Goal: Information Seeking & Learning: Learn about a topic

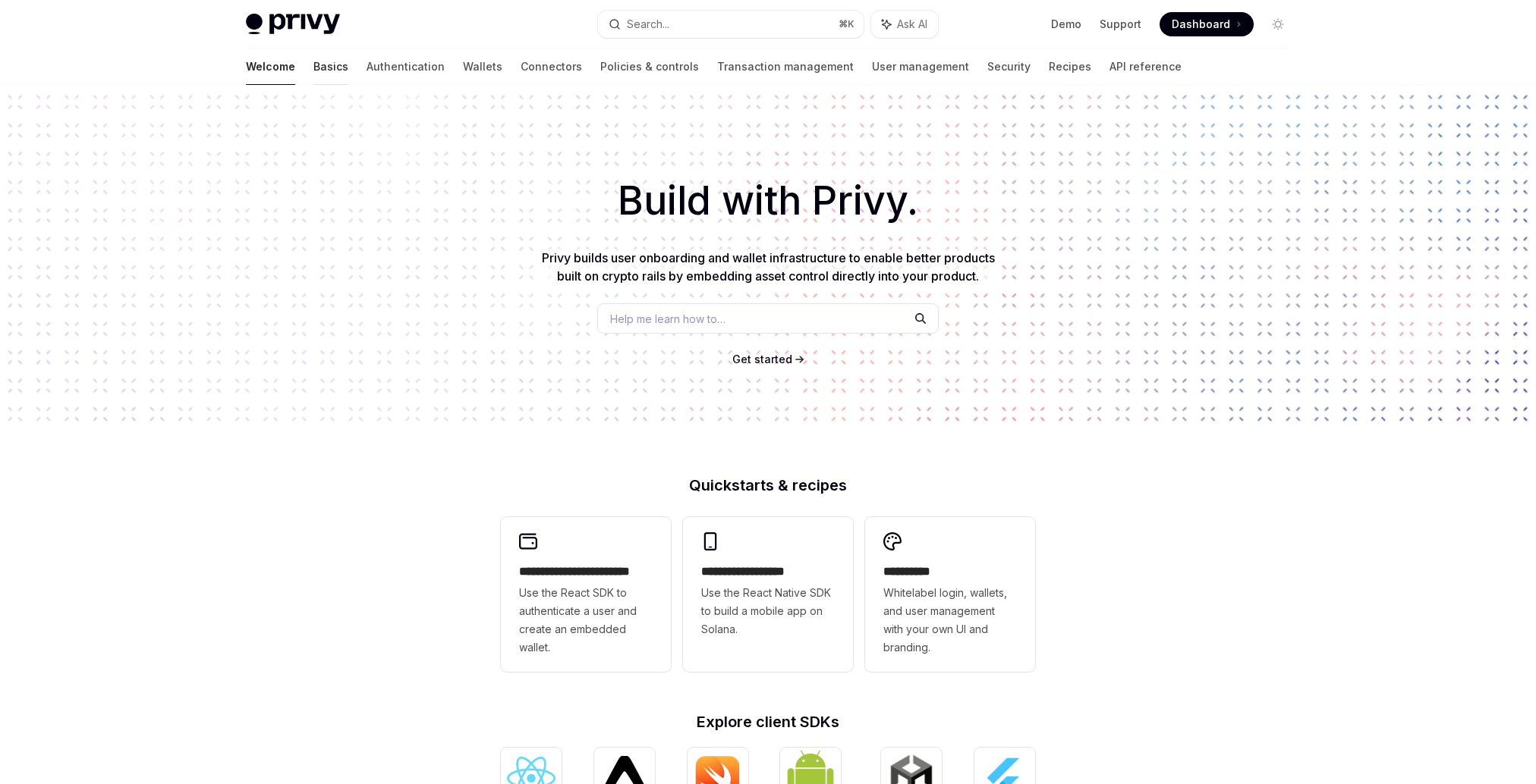
click at [314, 66] on link "Basics" at bounding box center [331, 67] width 35 height 37
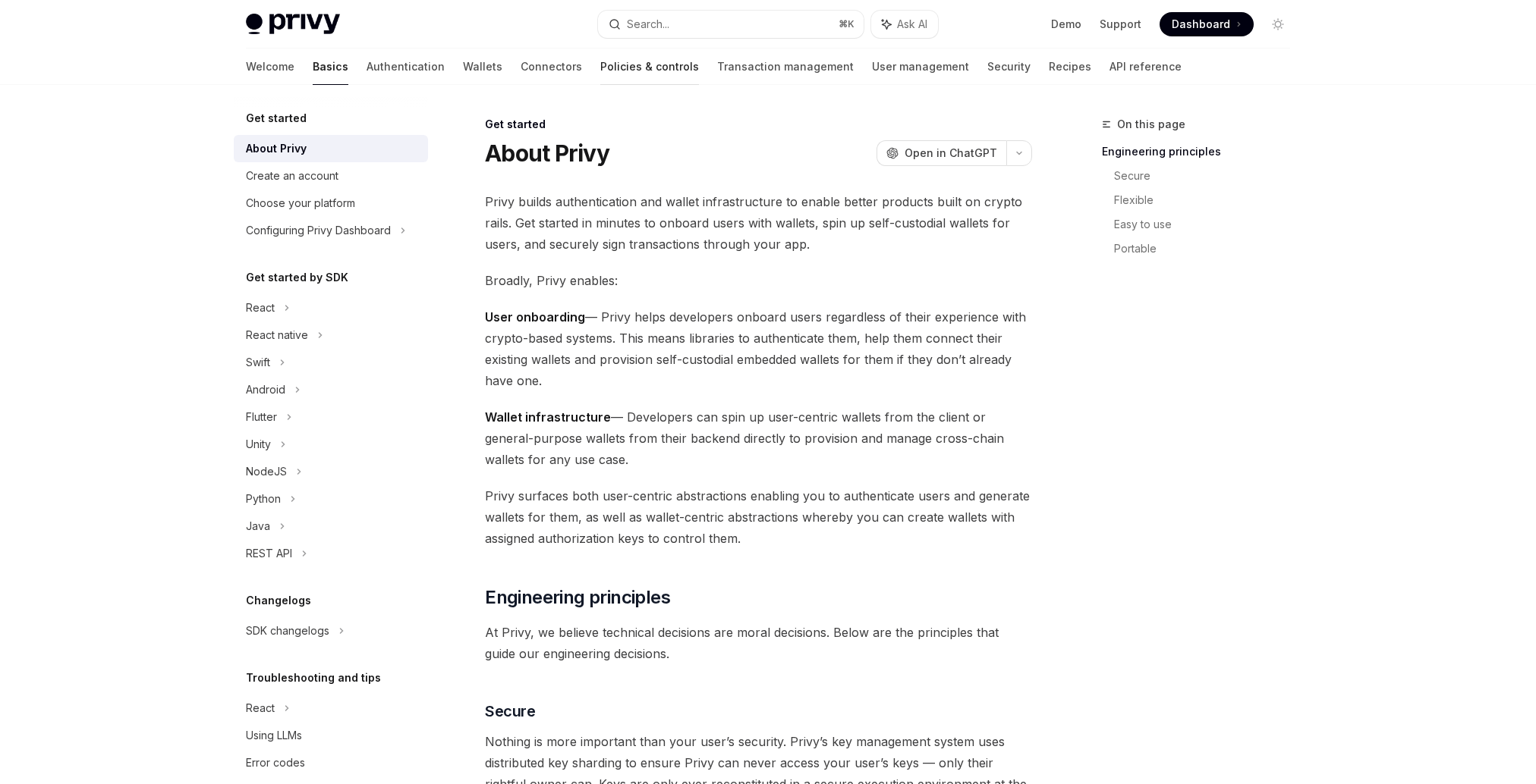
click at [600, 79] on link "Policies & controls" at bounding box center [650, 67] width 99 height 37
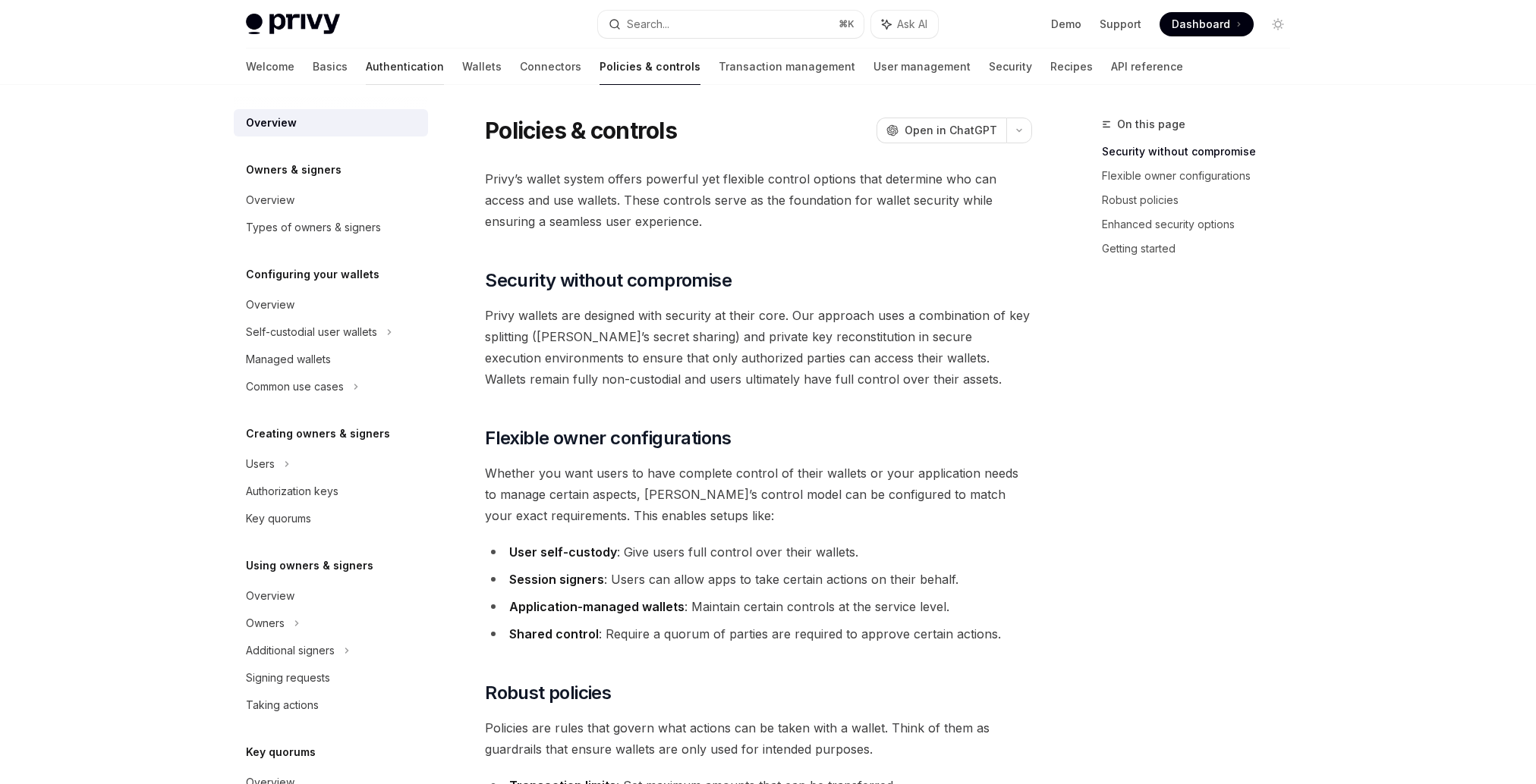
click at [365, 65] on link "Authentication" at bounding box center [404, 67] width 78 height 37
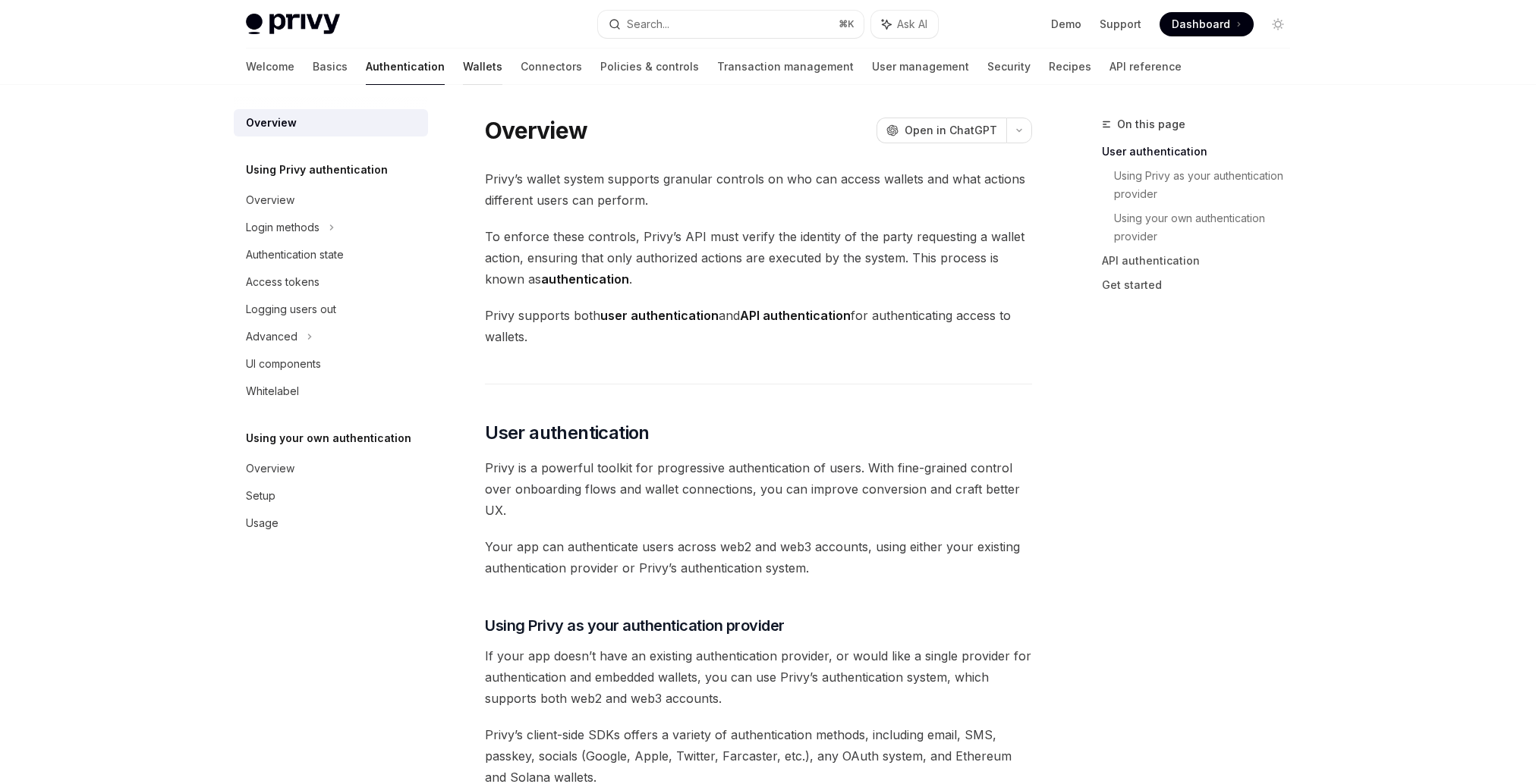
click at [463, 80] on link "Wallets" at bounding box center [482, 67] width 39 height 37
type textarea "*"
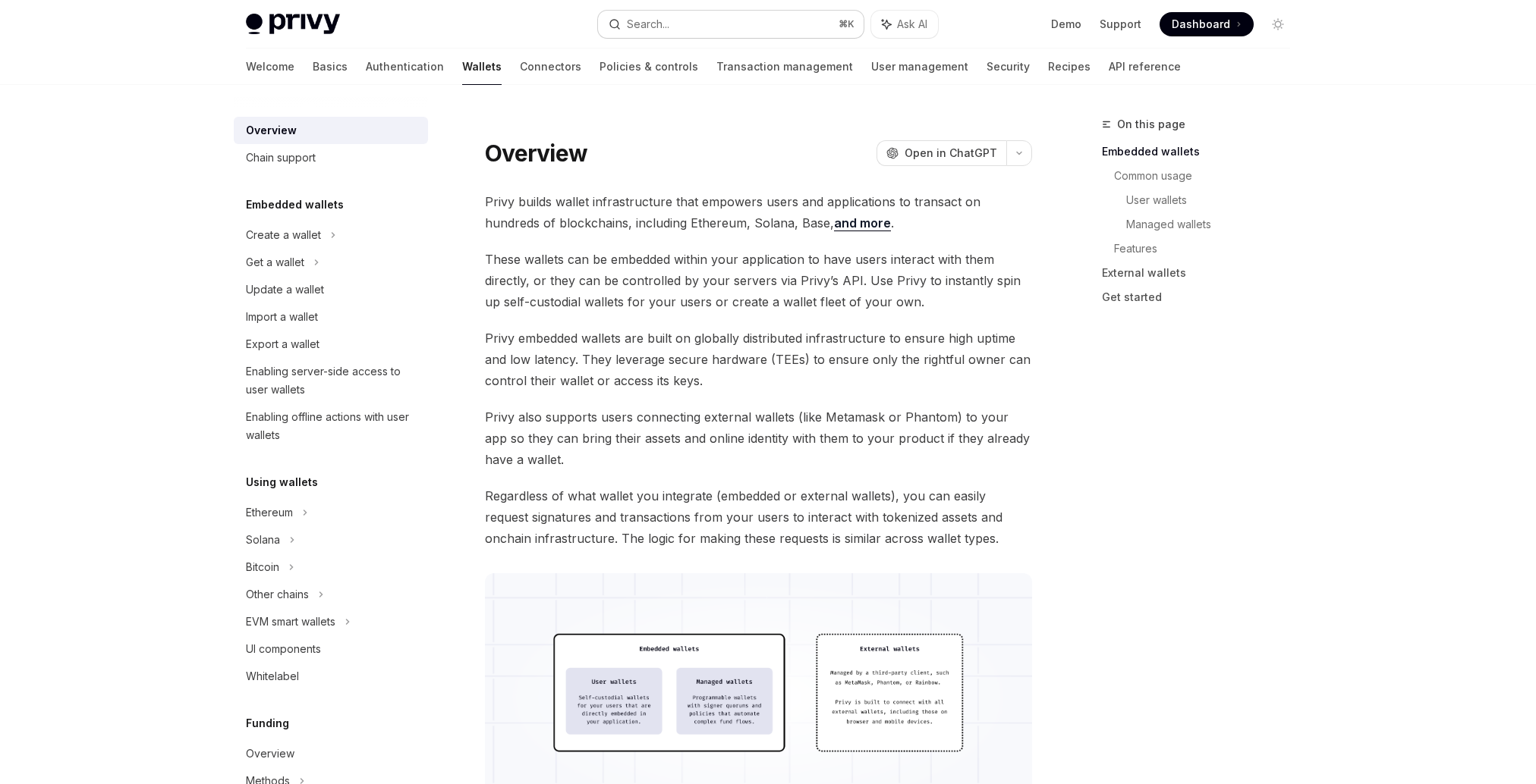
click at [628, 17] on div "Search..." at bounding box center [648, 24] width 43 height 18
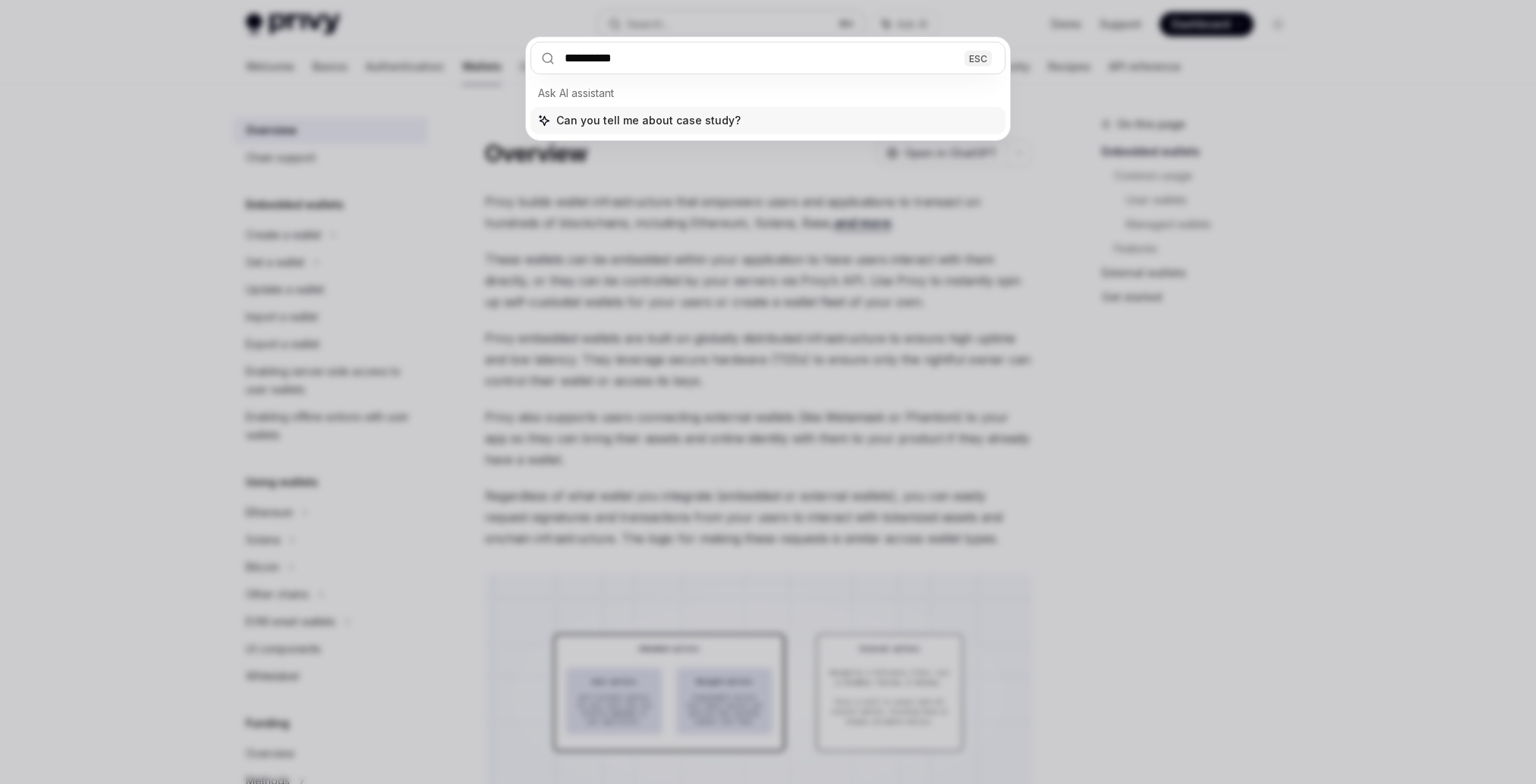
type input "**********"
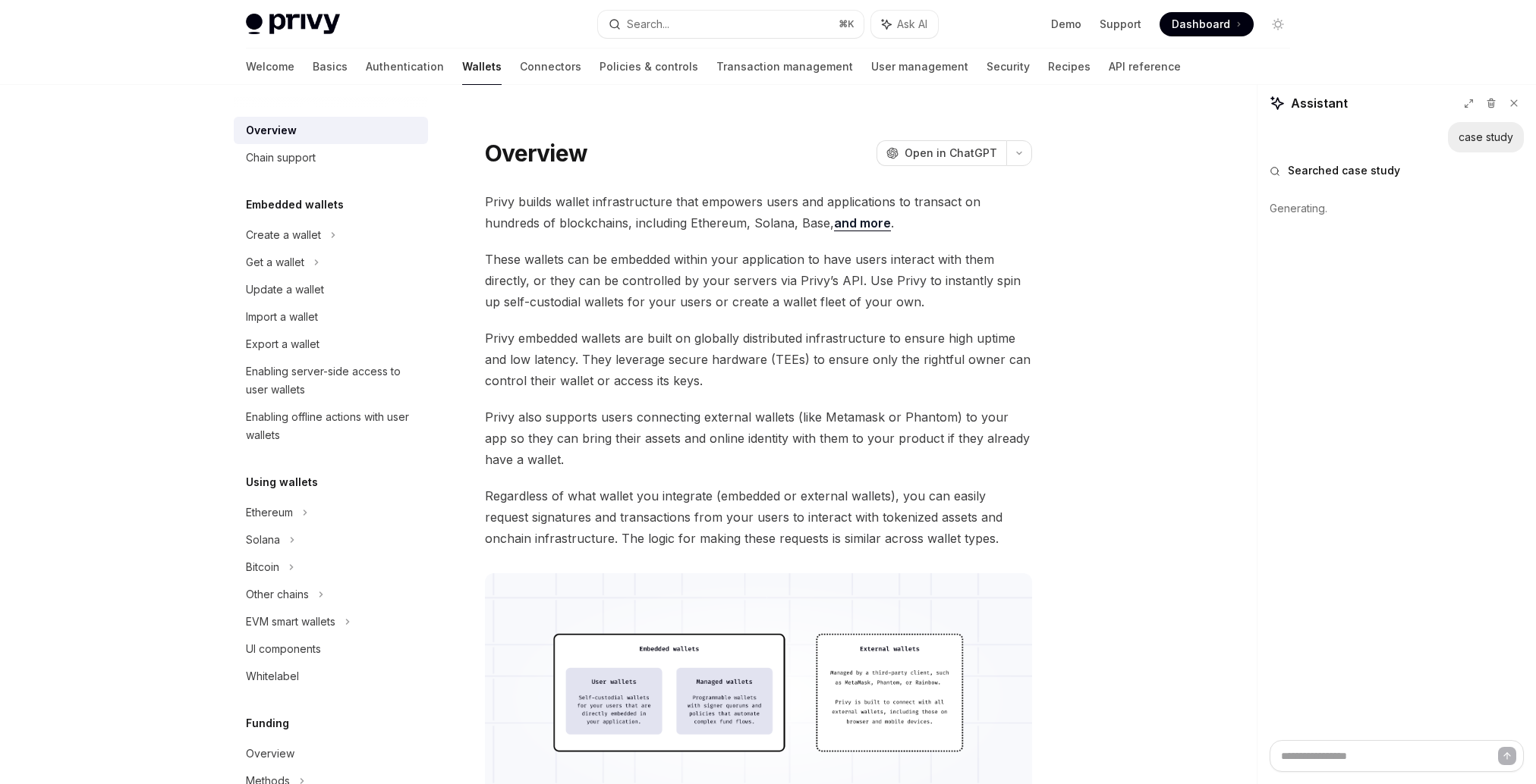
type textarea "*"
